Goal: Transaction & Acquisition: Purchase product/service

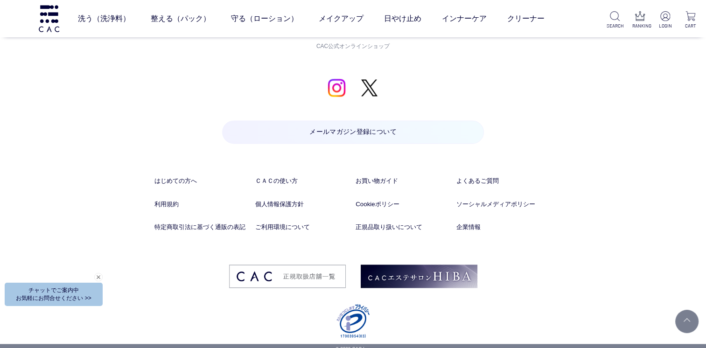
scroll to position [4870, 0]
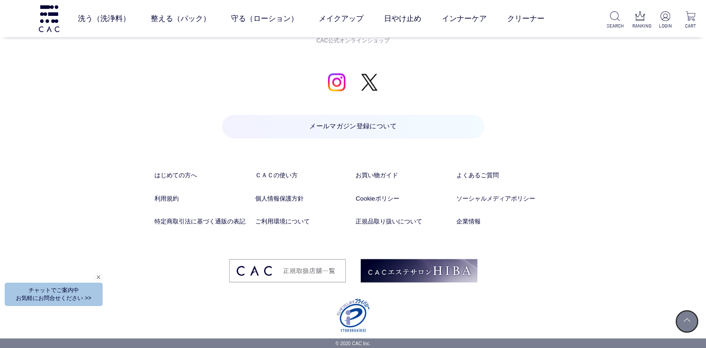
click at [685, 322] on link at bounding box center [686, 321] width 23 height 23
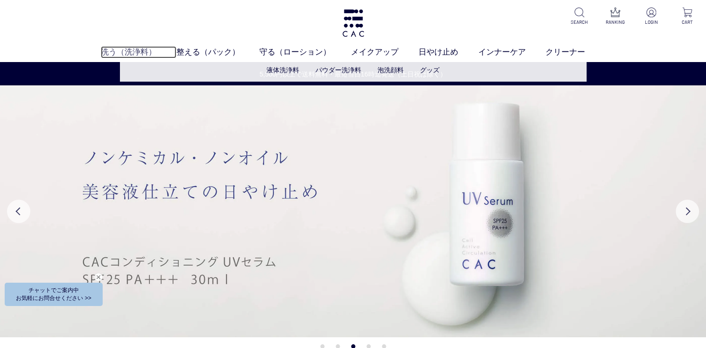
click at [124, 51] on link "洗う（洗浄料）" at bounding box center [139, 52] width 76 height 12
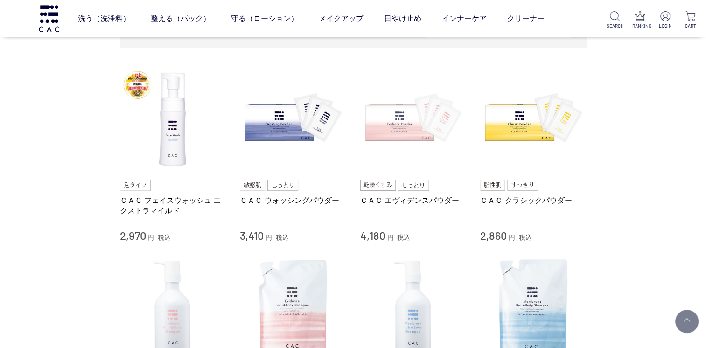
scroll to position [233, 0]
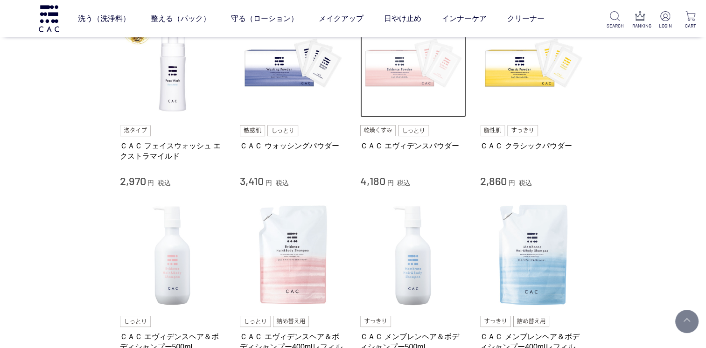
click at [399, 69] on img at bounding box center [413, 65] width 106 height 106
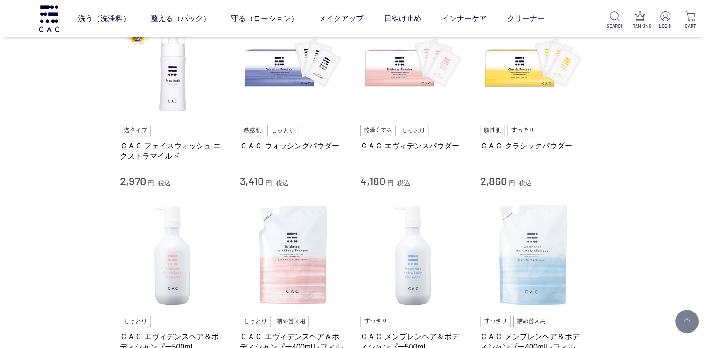
scroll to position [280, 0]
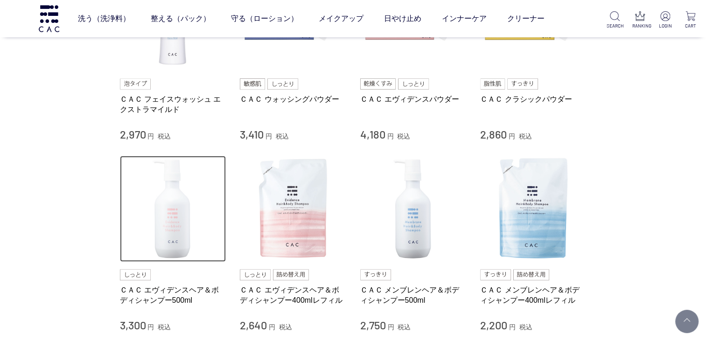
click at [170, 225] on img at bounding box center [173, 209] width 106 height 106
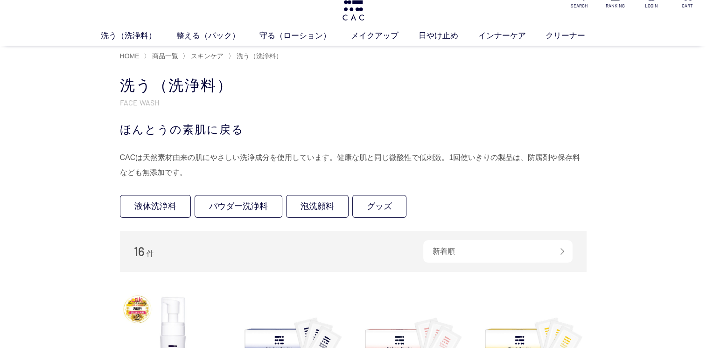
scroll to position [0, 0]
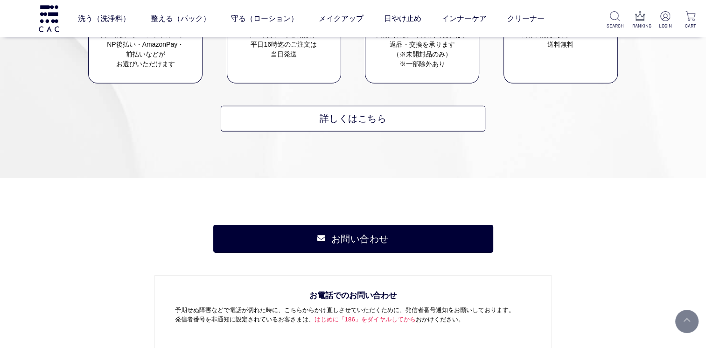
scroll to position [6442, 0]
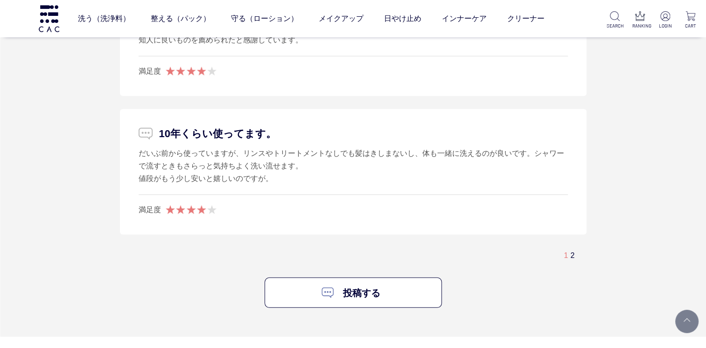
scroll to position [2661, 0]
